Goal: Task Accomplishment & Management: Complete application form

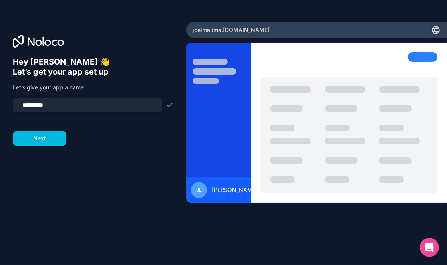
click at [78, 108] on input "**********" at bounding box center [88, 104] width 140 height 11
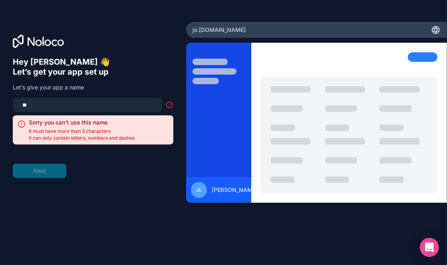
type input "*"
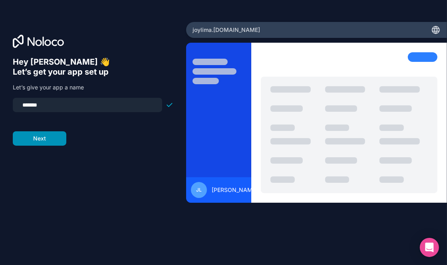
type input "*******"
click at [50, 141] on button "Next" at bounding box center [40, 138] width 54 height 14
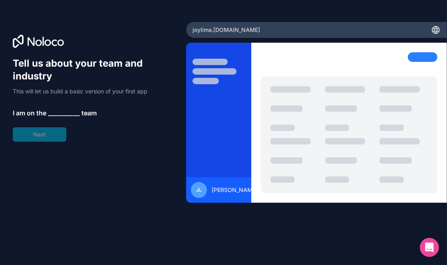
click at [58, 112] on span "__________" at bounding box center [64, 113] width 32 height 10
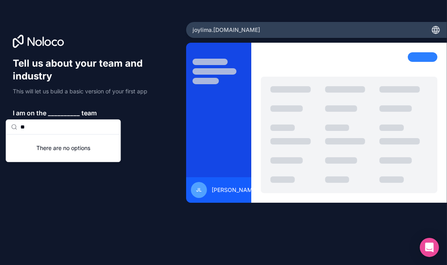
type input "*"
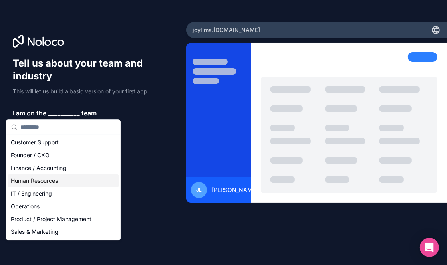
click at [32, 181] on div "Human Resources" at bounding box center [63, 181] width 111 height 13
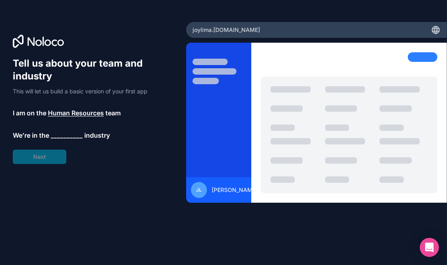
click at [58, 135] on span "__________" at bounding box center [67, 136] width 32 height 10
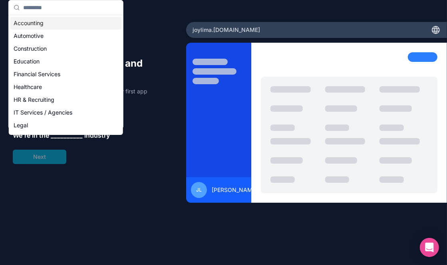
click at [67, 200] on div "Tell us about your team and industry This will let us build a basic version of …" at bounding box center [93, 143] width 161 height 173
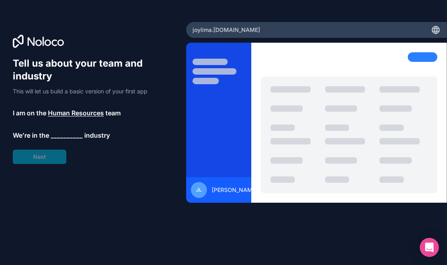
click at [57, 135] on span "__________" at bounding box center [67, 136] width 32 height 10
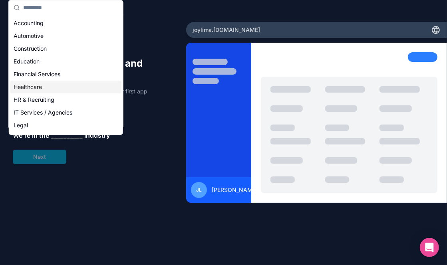
click at [48, 87] on div "Healthcare" at bounding box center [65, 87] width 111 height 13
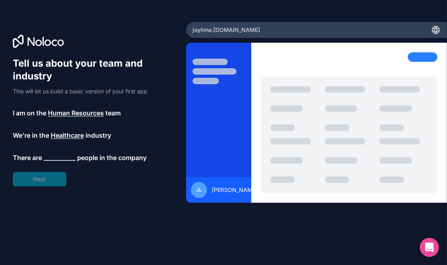
click at [53, 155] on span "__________" at bounding box center [60, 158] width 32 height 10
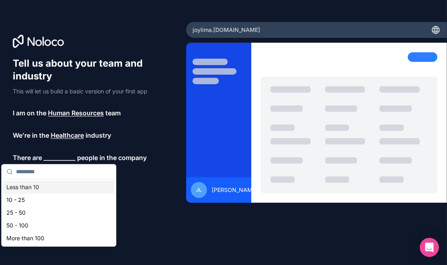
click at [47, 185] on div "Less than 10" at bounding box center [58, 187] width 111 height 13
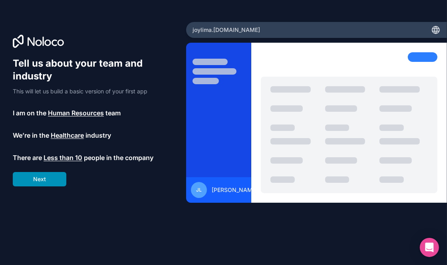
click at [46, 183] on button "Next" at bounding box center [40, 179] width 54 height 14
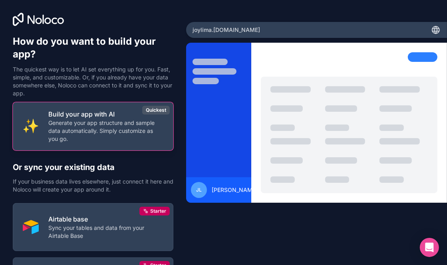
click at [97, 133] on p "Generate your app structure and sample data automatically. Simply customize as …" at bounding box center [105, 131] width 115 height 24
click at [111, 132] on p "Generate your app structure and sample data automatically. Simply customize as …" at bounding box center [105, 131] width 115 height 24
click at [145, 111] on div "Quickest" at bounding box center [156, 110] width 28 height 9
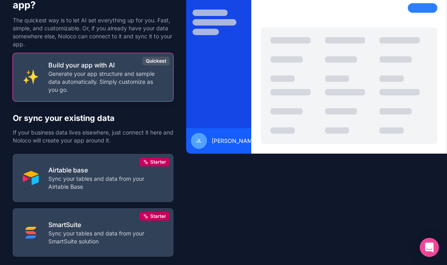
scroll to position [102, 0]
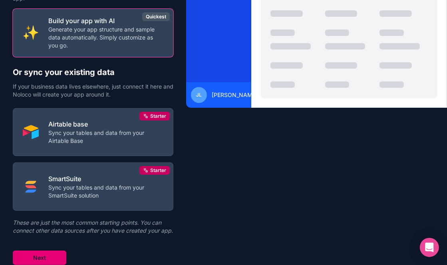
click at [51, 258] on button "Next" at bounding box center [40, 258] width 54 height 14
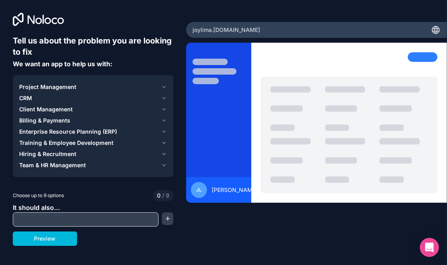
click at [48, 109] on span "Client Management" at bounding box center [46, 109] width 54 height 8
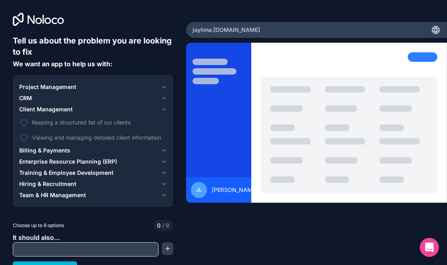
click at [48, 109] on span "Client Management" at bounding box center [46, 109] width 54 height 8
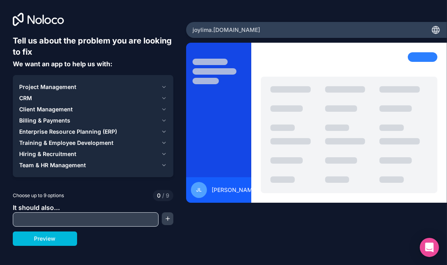
click at [48, 109] on span "Client Management" at bounding box center [46, 109] width 54 height 8
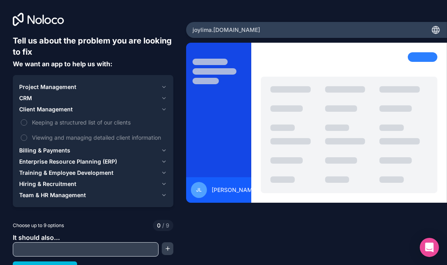
scroll to position [11, 0]
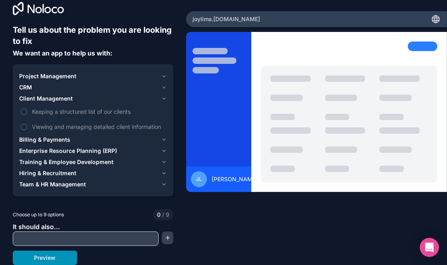
click at [55, 254] on button "Preview" at bounding box center [45, 258] width 64 height 14
click at [26, 109] on button "Keeping a structured list of our clients" at bounding box center [24, 112] width 6 height 6
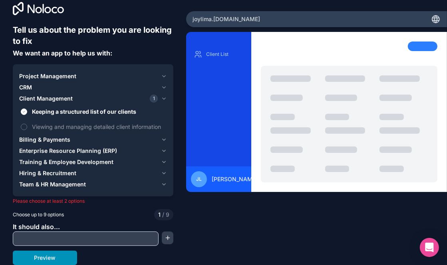
click at [43, 256] on button "Preview" at bounding box center [45, 258] width 64 height 14
click at [47, 161] on span "Training & Employee Development" at bounding box center [66, 162] width 94 height 8
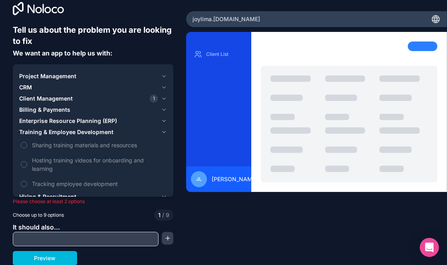
click at [24, 184] on button "Tracking employee development" at bounding box center [24, 184] width 6 height 6
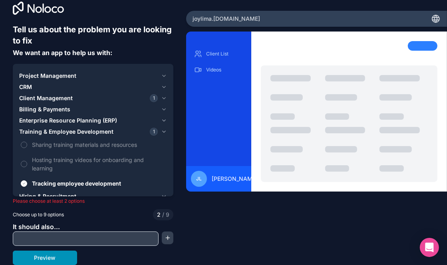
click at [40, 261] on button "Preview" at bounding box center [45, 258] width 64 height 14
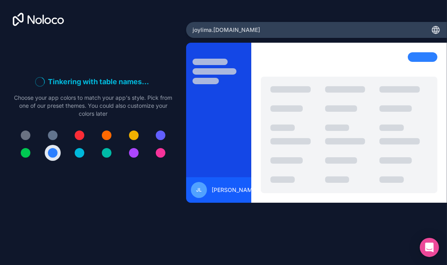
scroll to position [0, 0]
